Goal: Information Seeking & Learning: Check status

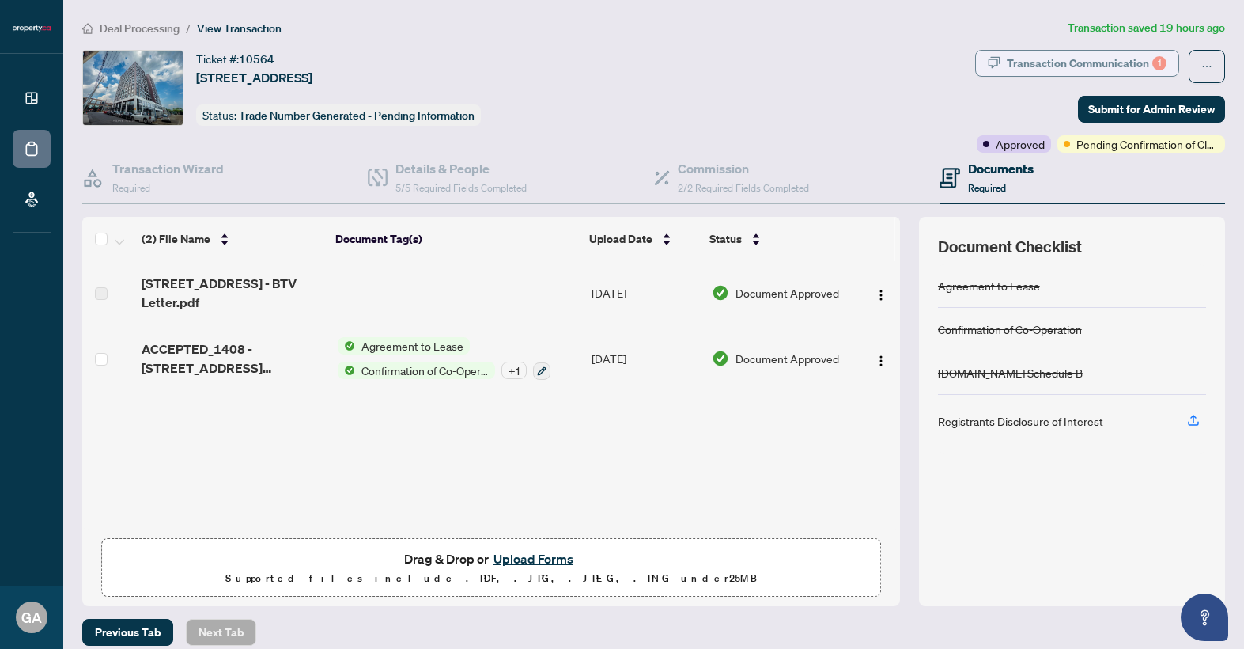
click at [1134, 65] on div "Transaction Communication 1" at bounding box center [1087, 63] width 160 height 25
type textarea "**********"
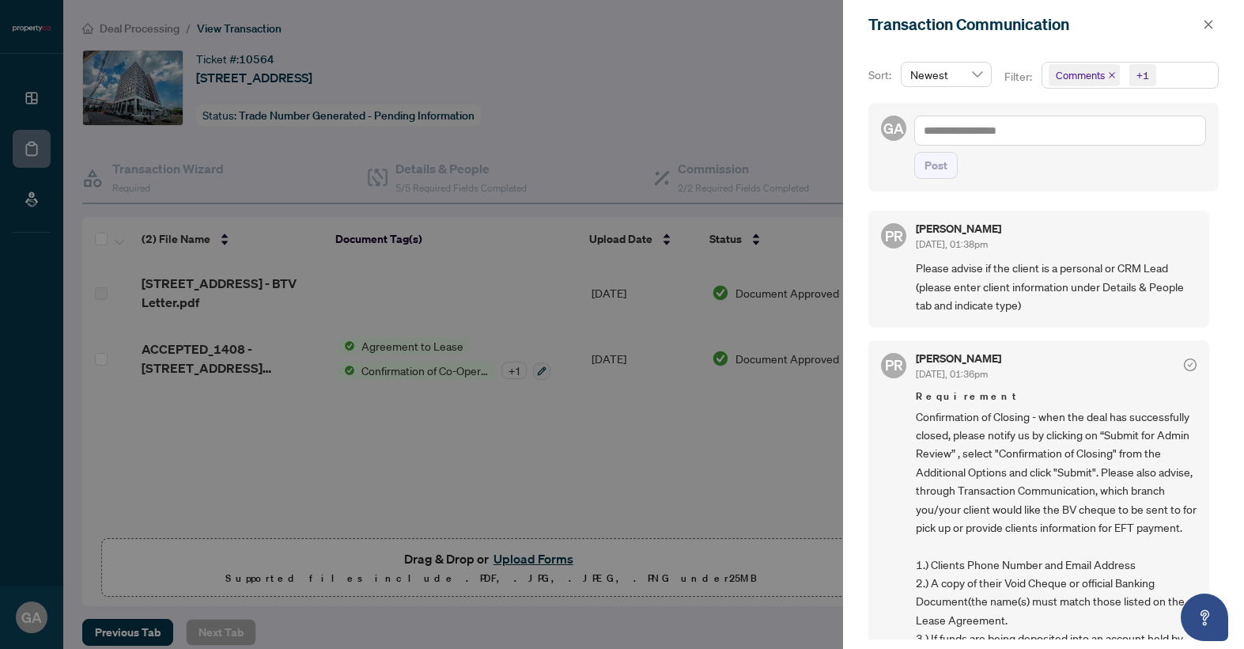
click at [619, 421] on div at bounding box center [622, 324] width 1244 height 649
click at [853, 424] on div "Sort: Newest Filter: Comments +1 GA Post PR [PERSON_NAME] [DATE], 01:38pm Pleas…" at bounding box center [1043, 348] width 401 height 599
click at [1201, 25] on button "button" at bounding box center [1208, 24] width 21 height 19
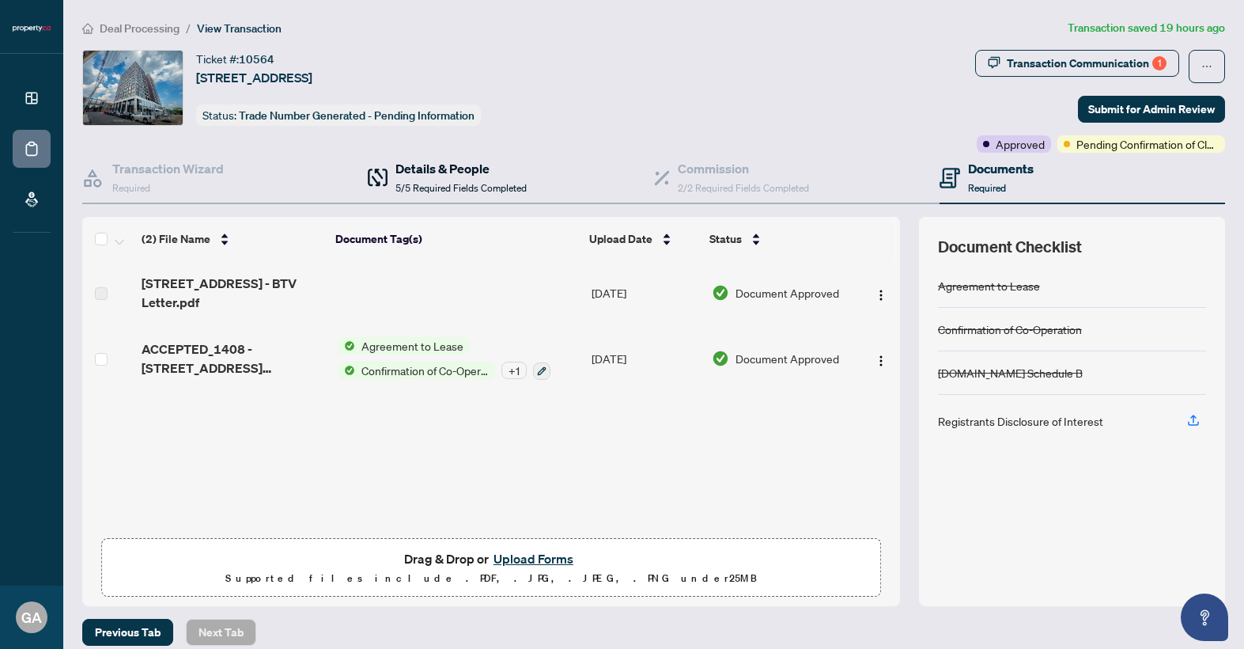
click at [422, 182] on span "5/5 Required Fields Completed" at bounding box center [460, 188] width 131 height 12
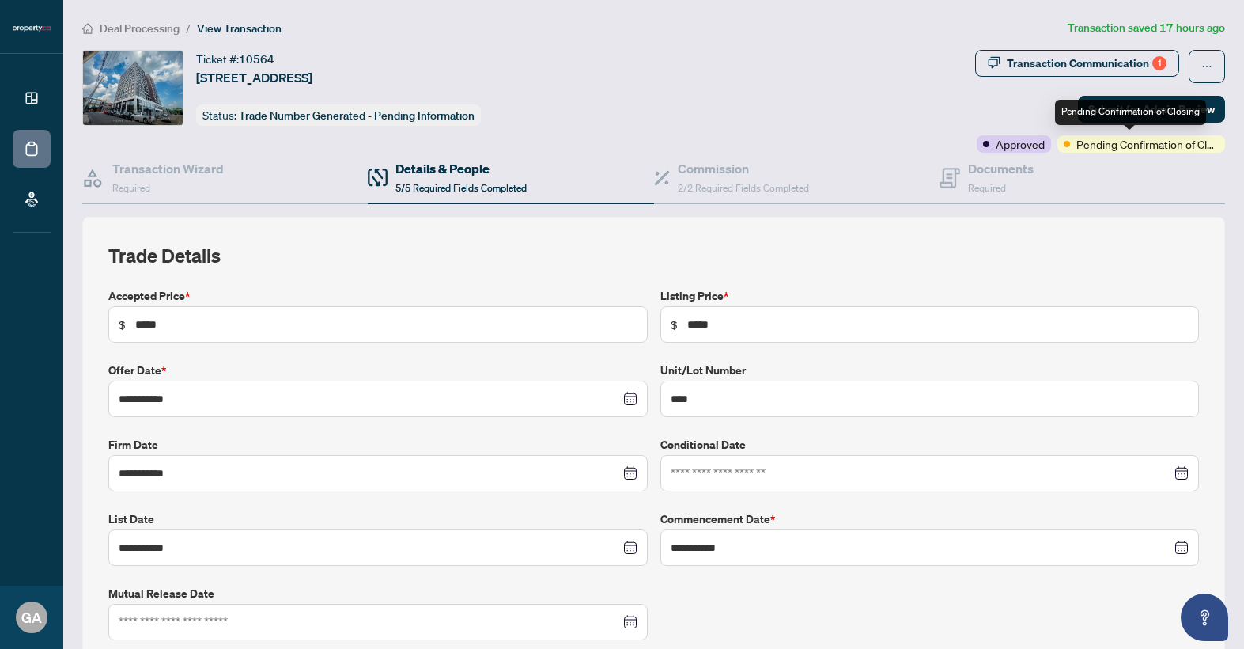
click at [1097, 146] on span "Pending Confirmation of Closing" at bounding box center [1147, 143] width 142 height 17
click at [1090, 161] on div "Documents Required" at bounding box center [1083, 178] width 286 height 51
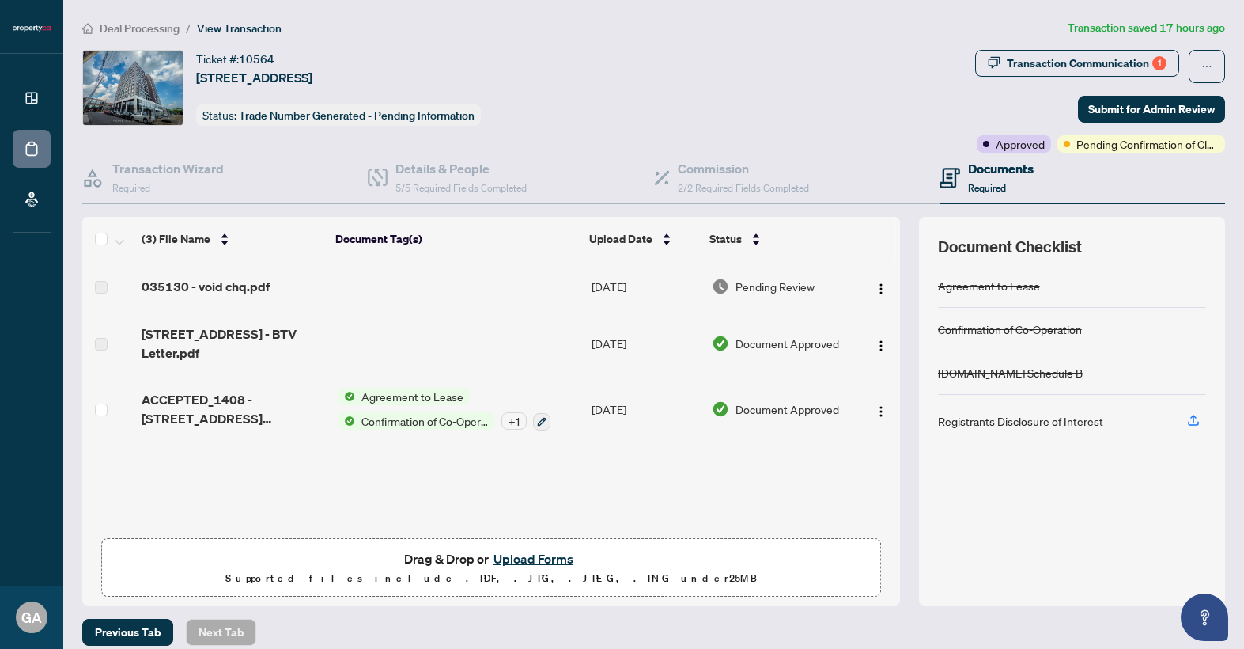
scroll to position [15, 0]
